Goal: Find specific page/section: Find specific page/section

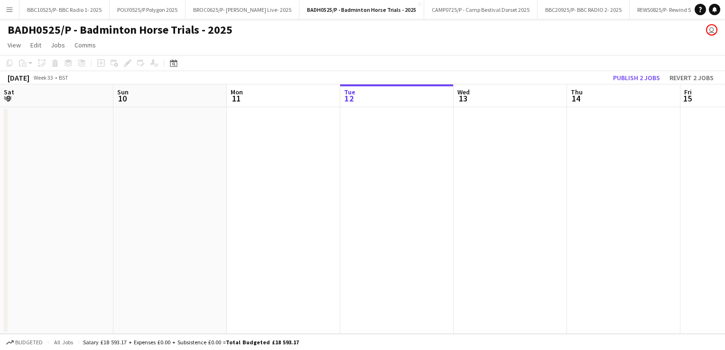
scroll to position [0, 227]
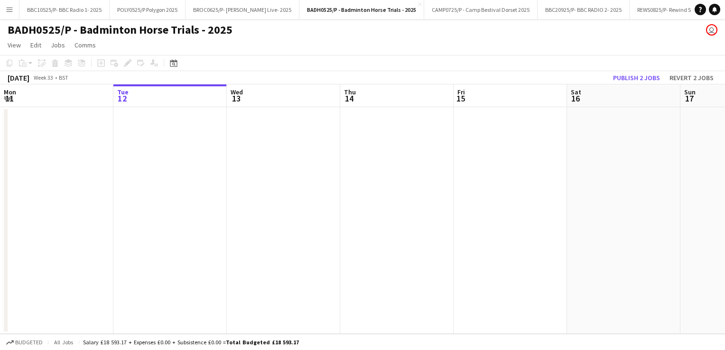
click at [10, 6] on app-icon "Menu" at bounding box center [10, 10] width 8 height 8
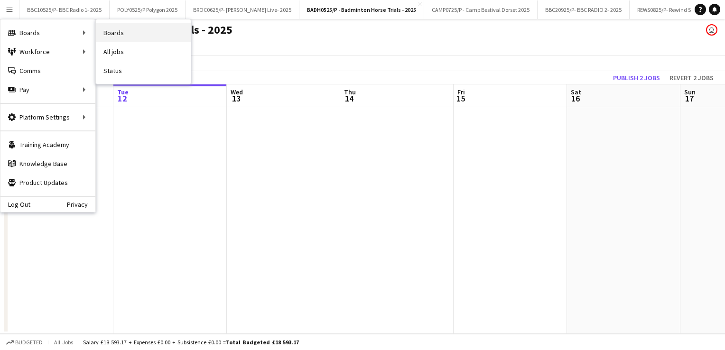
click at [131, 35] on link "Boards" at bounding box center [143, 32] width 95 height 19
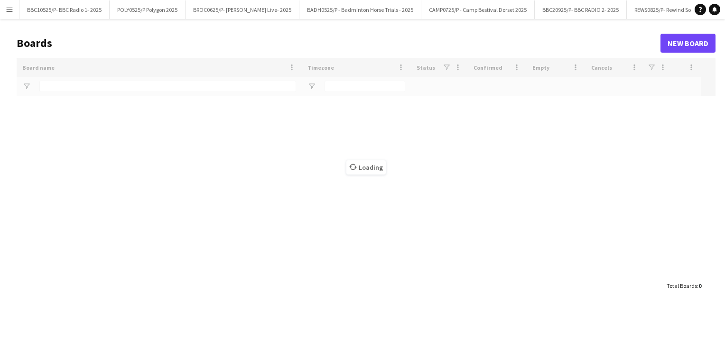
type input "*******"
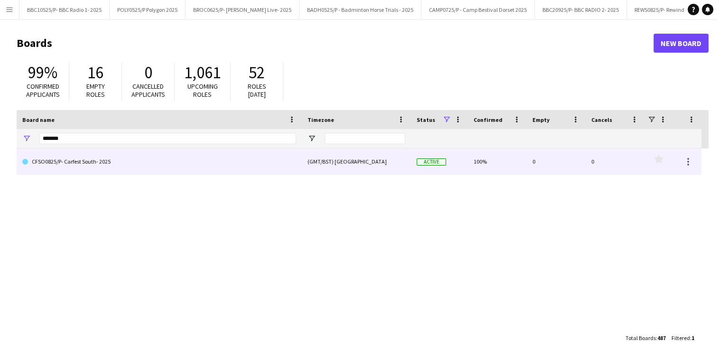
click at [129, 173] on link "CFSO0825/P- Carfest South- 2025" at bounding box center [159, 161] width 274 height 27
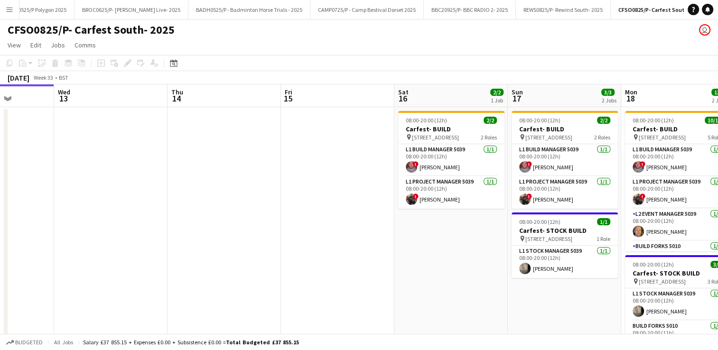
scroll to position [0, 426]
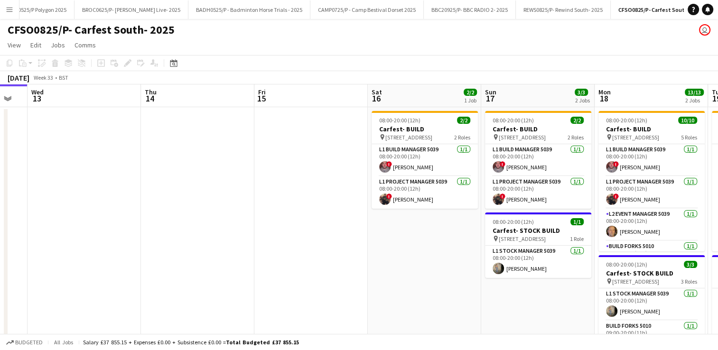
drag, startPoint x: 427, startPoint y: 187, endPoint x: 228, endPoint y: 190, distance: 199.2
click at [228, 190] on app-calendar-viewport "Sat 9 Sun 10 Mon 11 Tue 12 Wed 13 Thu 14 Fri 15 Sat 16 2/2 1 Job Sun 17 3/3 2 J…" at bounding box center [359, 284] width 718 height 400
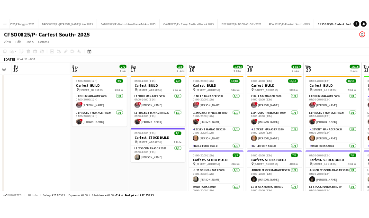
scroll to position [0, 431]
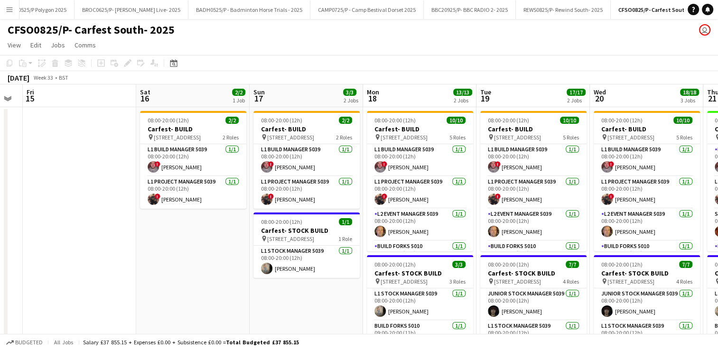
drag, startPoint x: 395, startPoint y: 238, endPoint x: 164, endPoint y: 222, distance: 232.0
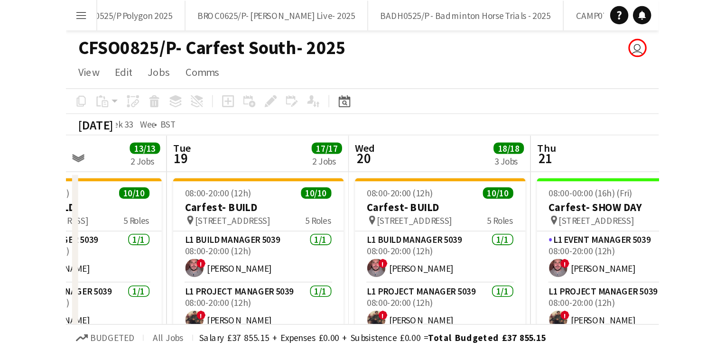
scroll to position [0, 316]
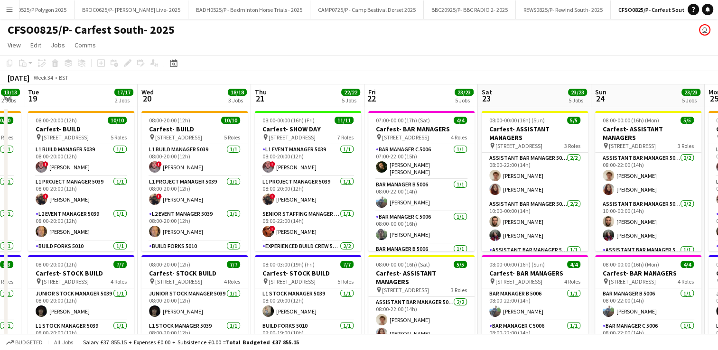
click at [9, 10] on app-icon "Menu" at bounding box center [10, 10] width 8 height 8
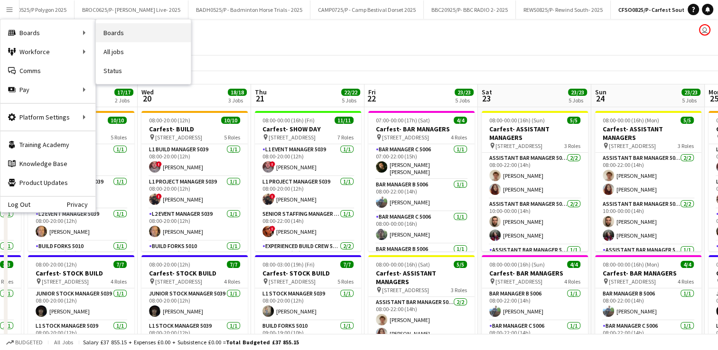
click at [125, 33] on link "Boards" at bounding box center [143, 32] width 95 height 19
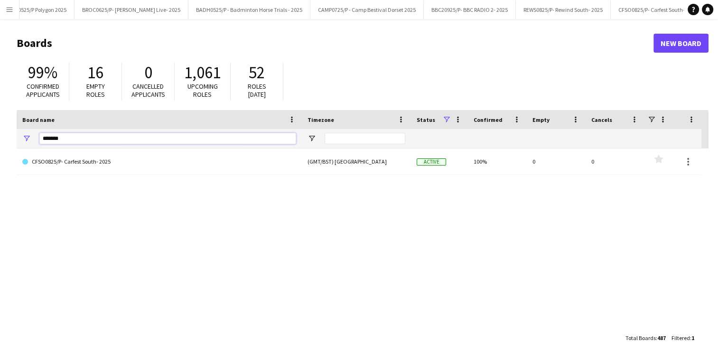
click at [73, 137] on input "*******" at bounding box center [167, 138] width 257 height 11
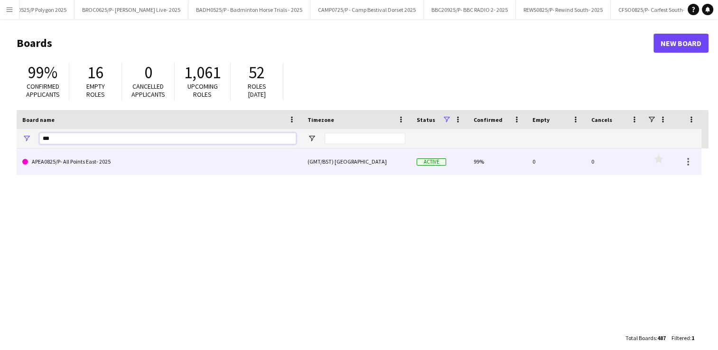
type input "***"
click at [81, 153] on link "APEA0825/P- All Points East- 2025" at bounding box center [159, 161] width 274 height 27
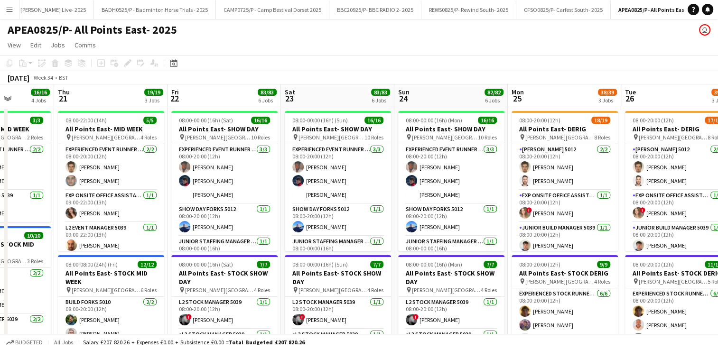
scroll to position [0, 398]
